Goal: Information Seeking & Learning: Learn about a topic

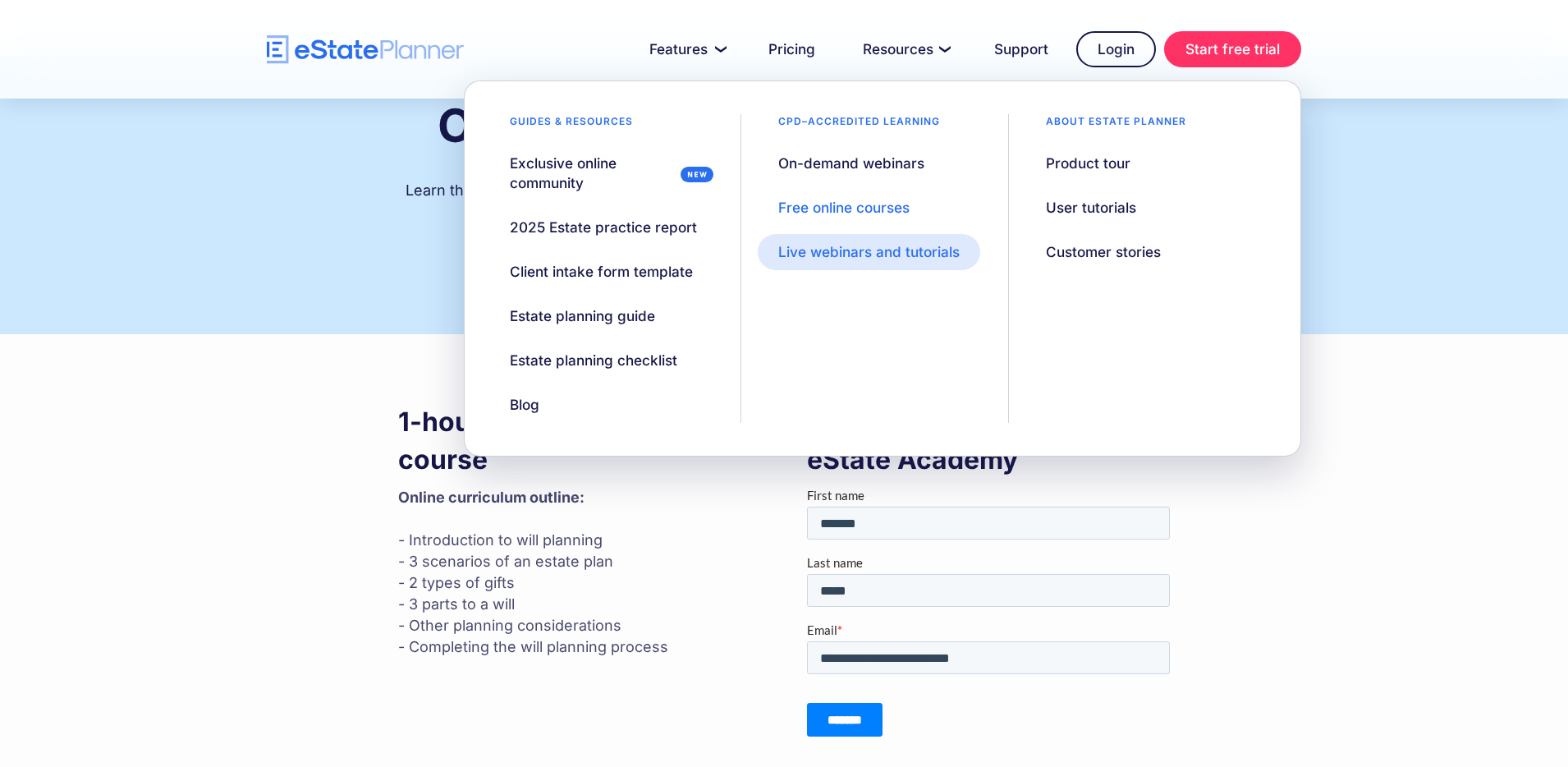
click at [828, 246] on div "Live webinars and tutorials" at bounding box center [868, 252] width 181 height 20
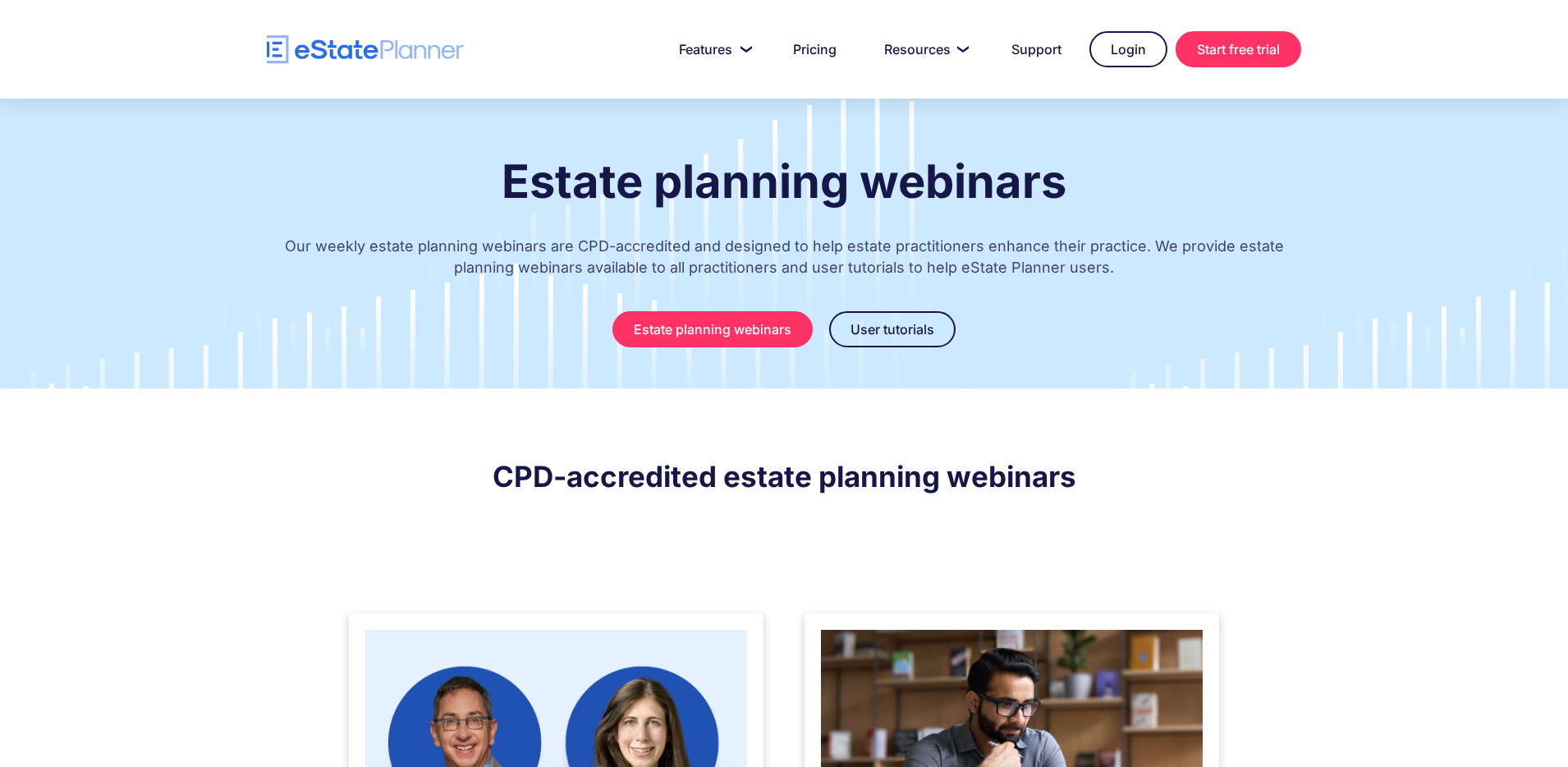
click at [616, 676] on img at bounding box center [555, 753] width 382 height 248
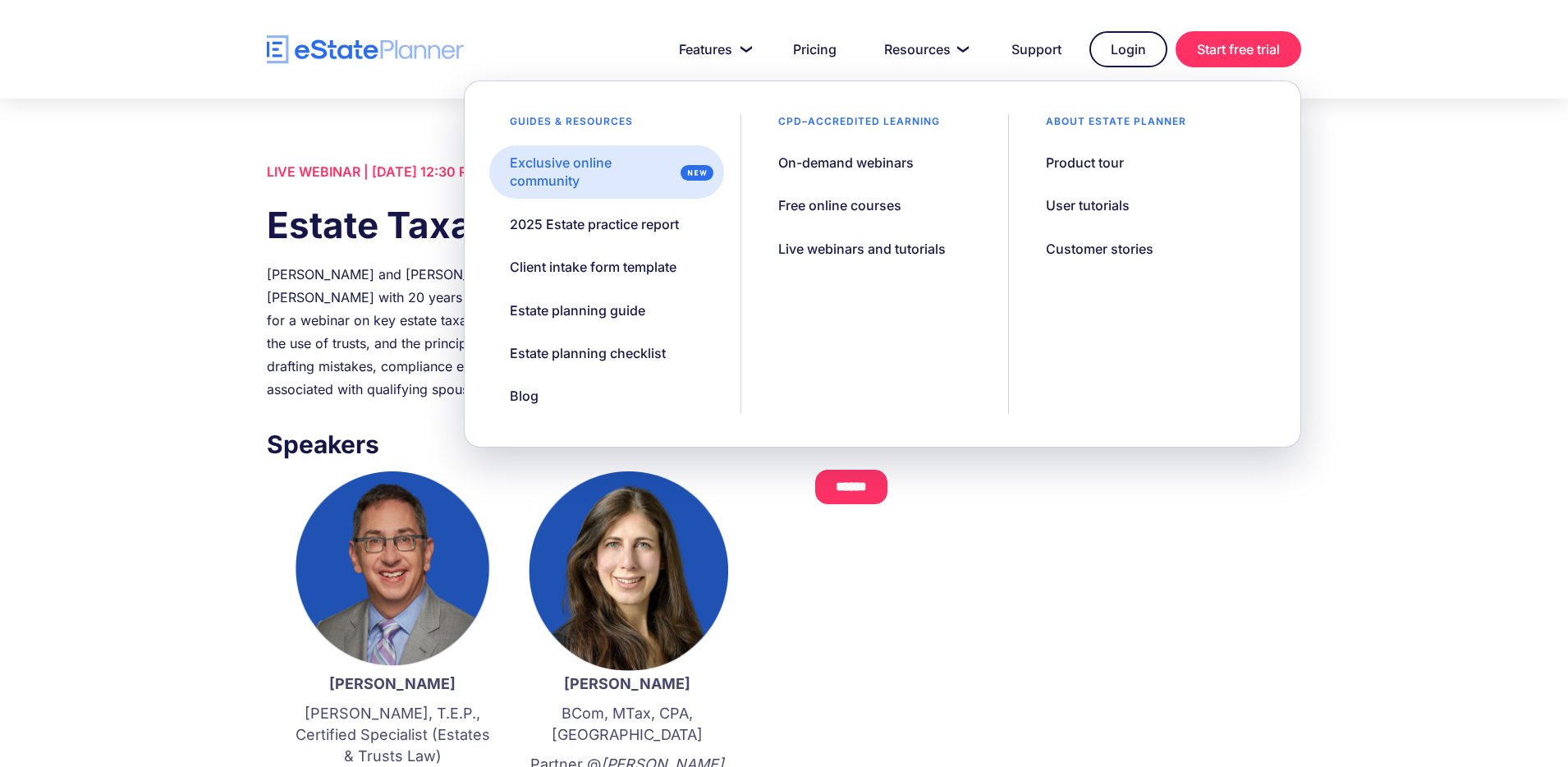
click at [649, 167] on div "Exclusive online community" at bounding box center [592, 172] width 164 height 37
